Goal: Task Accomplishment & Management: Manage account settings

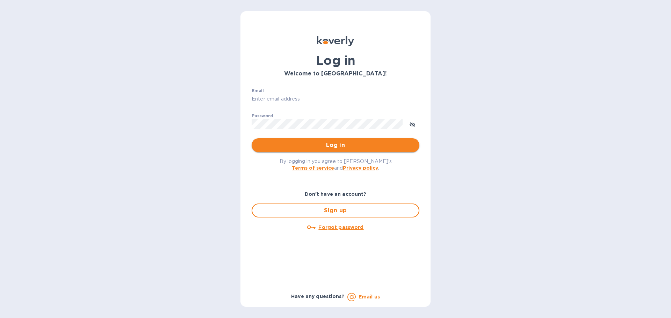
type input "[PERSON_NAME][EMAIL_ADDRESS][DOMAIN_NAME]"
click at [338, 142] on span "Log in" at bounding box center [335, 145] width 157 height 8
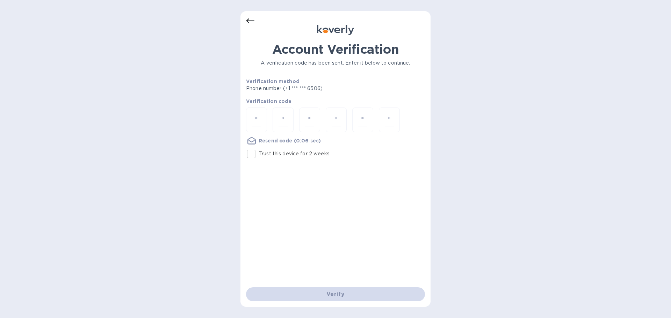
click at [258, 156] on input "Trust this device for 2 weeks" at bounding box center [251, 154] width 15 height 15
checkbox input "true"
click at [258, 124] on input "number" at bounding box center [256, 120] width 9 height 13
type input "4"
type input "0"
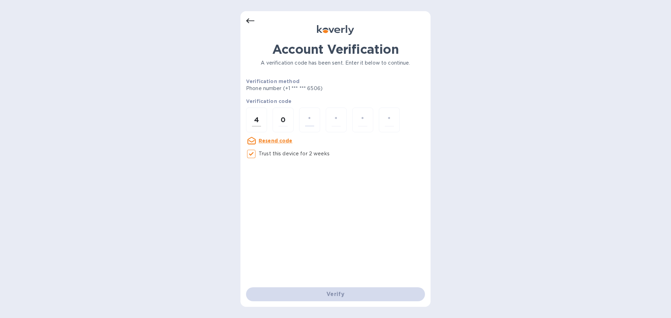
type input "9"
type input "6"
type input "2"
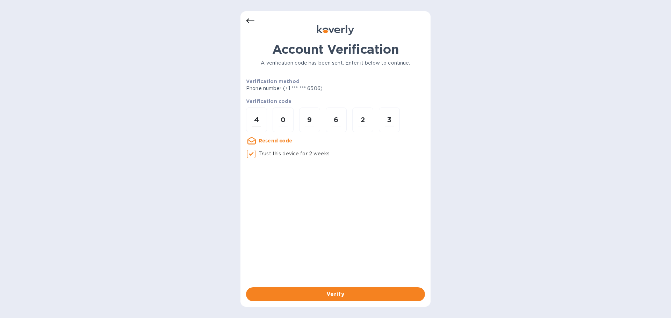
type input "3"
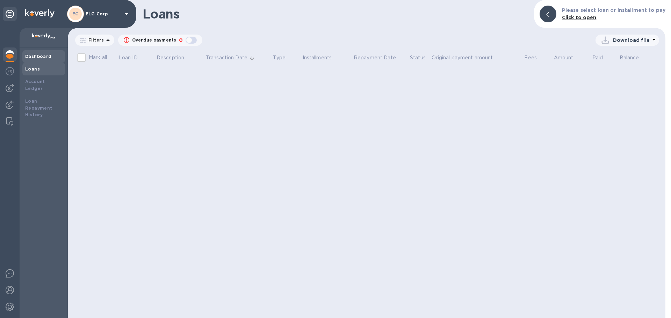
click at [45, 56] on b "Dashboard" at bounding box center [38, 56] width 27 height 5
